Goal: Book appointment/travel/reservation

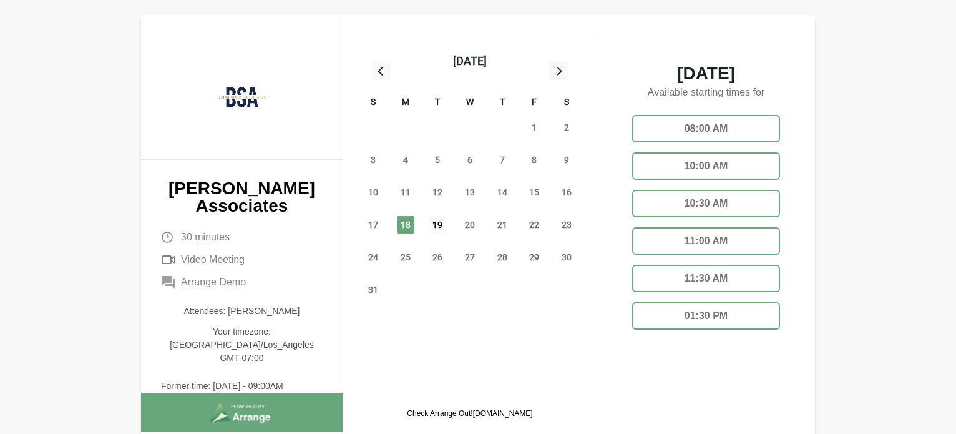
click at [444, 227] on span "19" at bounding box center [437, 224] width 17 height 17
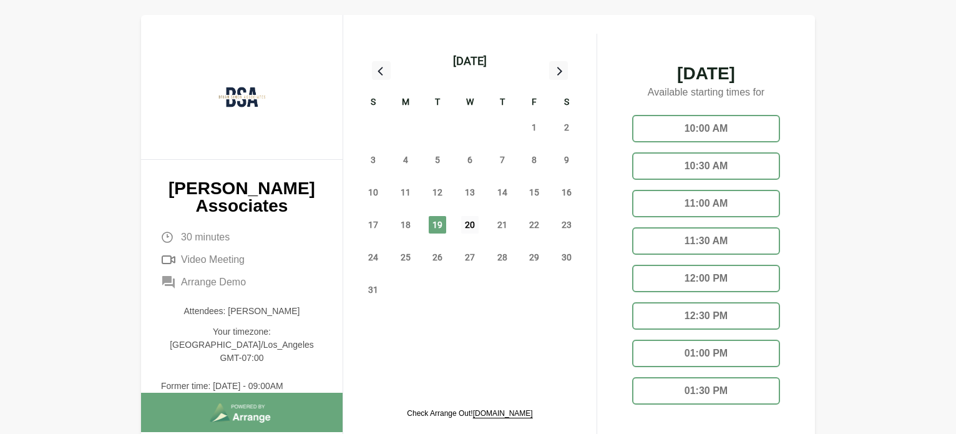
click at [468, 221] on span "20" at bounding box center [469, 224] width 17 height 17
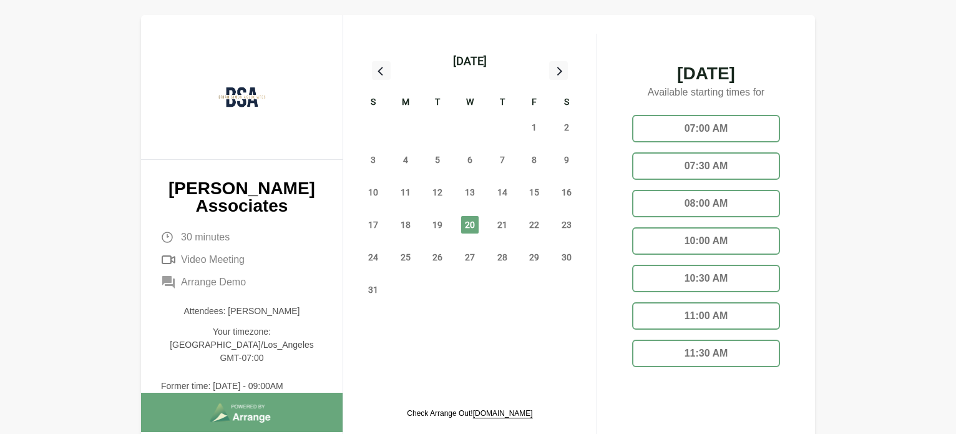
click at [698, 201] on div "08:00 AM" at bounding box center [706, 203] width 148 height 27
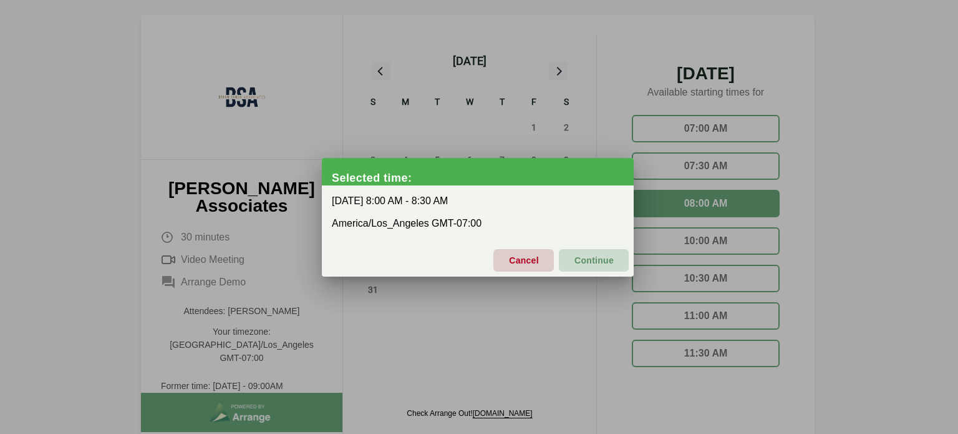
click at [614, 253] on button "Continue" at bounding box center [594, 260] width 70 height 22
